Goal: Ask a question: Seek information or help from site administrators or community

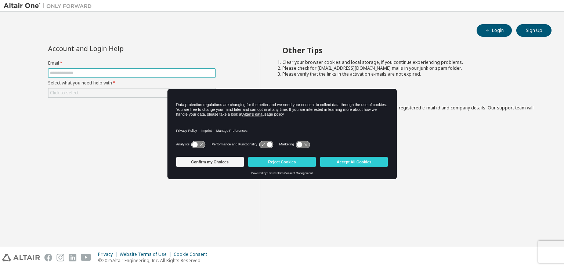
click at [67, 72] on input "text" at bounding box center [132, 73] width 164 height 6
type input "**********"
click at [88, 85] on label "Select what you need help with *" at bounding box center [131, 83] width 167 height 6
click at [82, 88] on div "Click to select" at bounding box center [131, 92] width 167 height 9
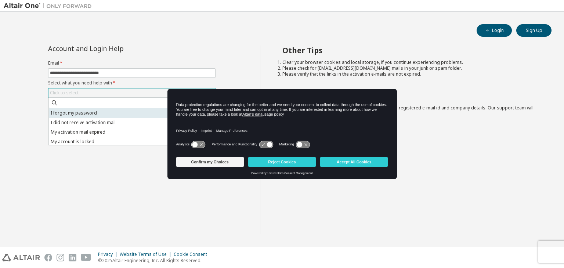
click at [85, 113] on li "I forgot my password" at bounding box center [131, 113] width 165 height 10
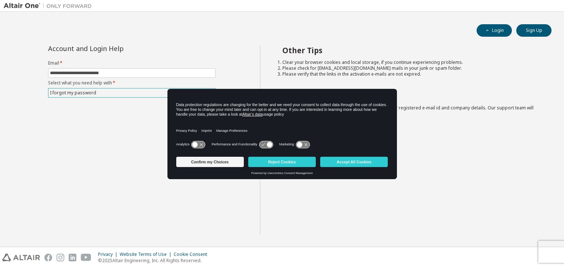
click at [235, 37] on div "**********" at bounding box center [282, 129] width 557 height 228
click at [338, 166] on button "Accept All Cookies" at bounding box center [354, 162] width 68 height 10
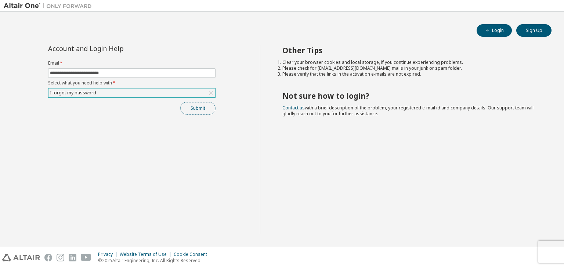
click at [195, 113] on button "Submit" at bounding box center [197, 108] width 35 height 12
click at [199, 108] on button "Submit" at bounding box center [197, 108] width 35 height 12
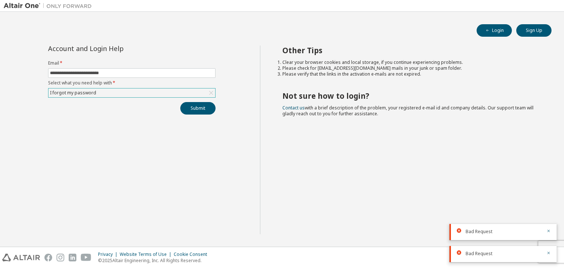
click at [549, 226] on div "Bad Request" at bounding box center [502, 232] width 107 height 16
click at [548, 230] on icon "button" at bounding box center [548, 231] width 4 height 4
click at [112, 92] on div "I forgot my password" at bounding box center [131, 92] width 167 height 9
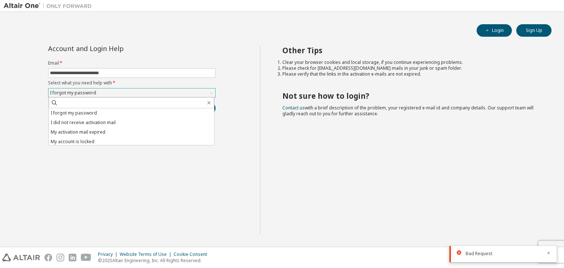
click at [108, 90] on div "I forgot my password" at bounding box center [131, 92] width 167 height 9
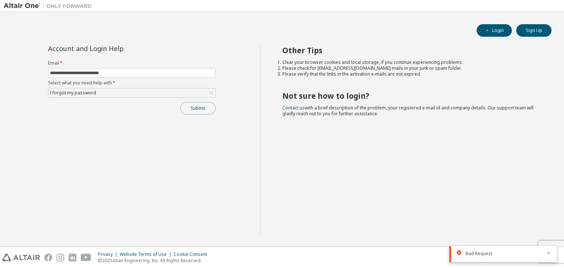
click at [194, 110] on button "Submit" at bounding box center [197, 108] width 35 height 12
click at [548, 229] on icon "button" at bounding box center [548, 231] width 4 height 4
click at [548, 251] on icon "button" at bounding box center [548, 253] width 4 height 4
click at [548, 267] on icon "button" at bounding box center [548, 269] width 4 height 4
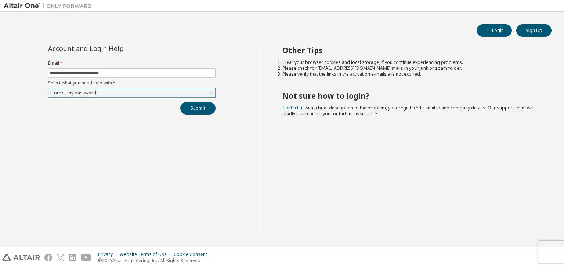
click at [101, 89] on div "I forgot my password" at bounding box center [131, 92] width 167 height 9
